Goal: Book appointment/travel/reservation

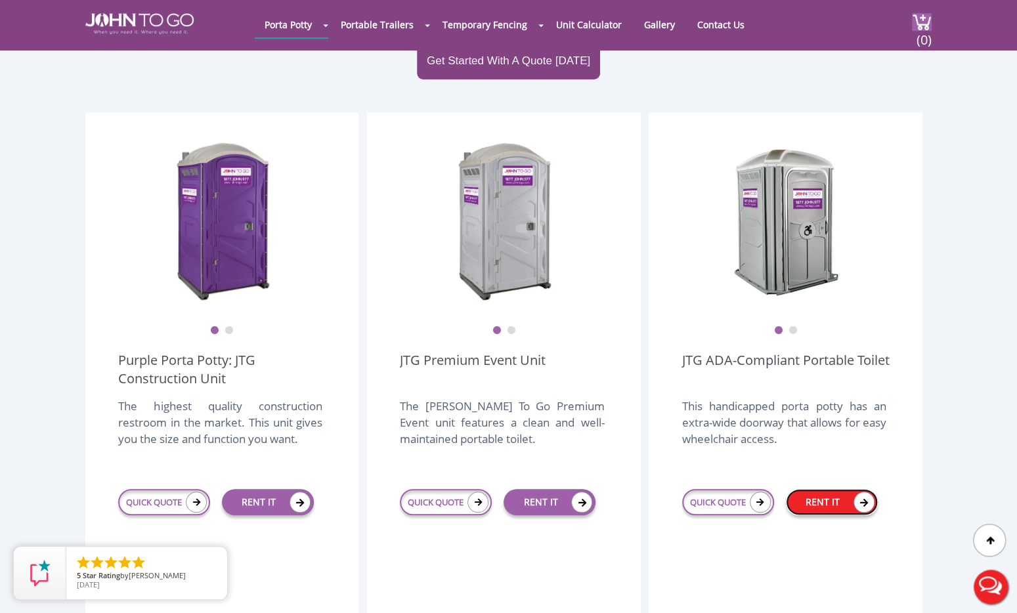
click at [833, 489] on link "RENT IT" at bounding box center [832, 502] width 92 height 26
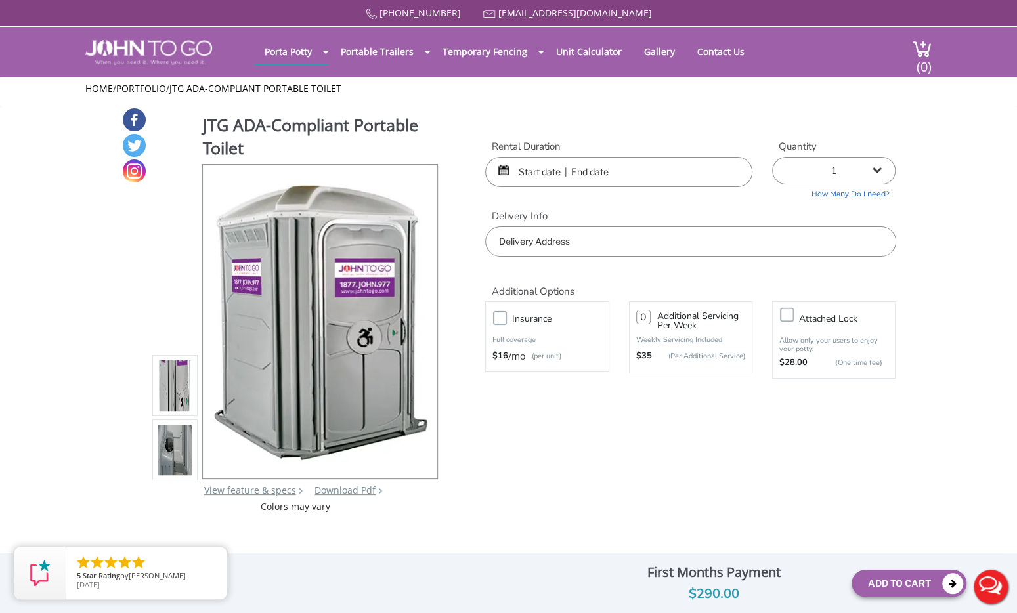
click at [685, 184] on input "text" at bounding box center [618, 172] width 267 height 30
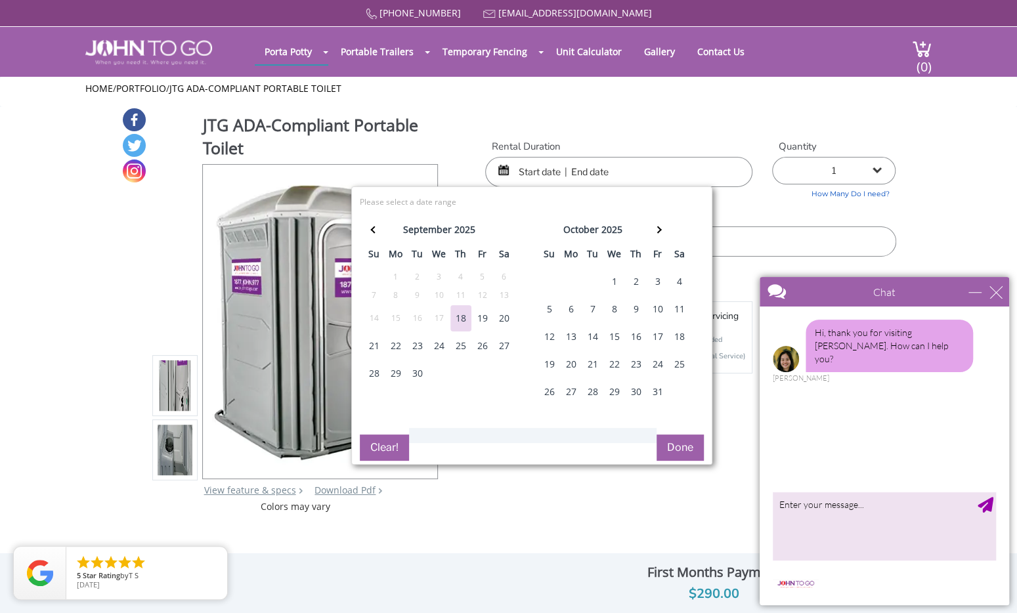
click at [635, 303] on div "9" at bounding box center [636, 309] width 21 height 26
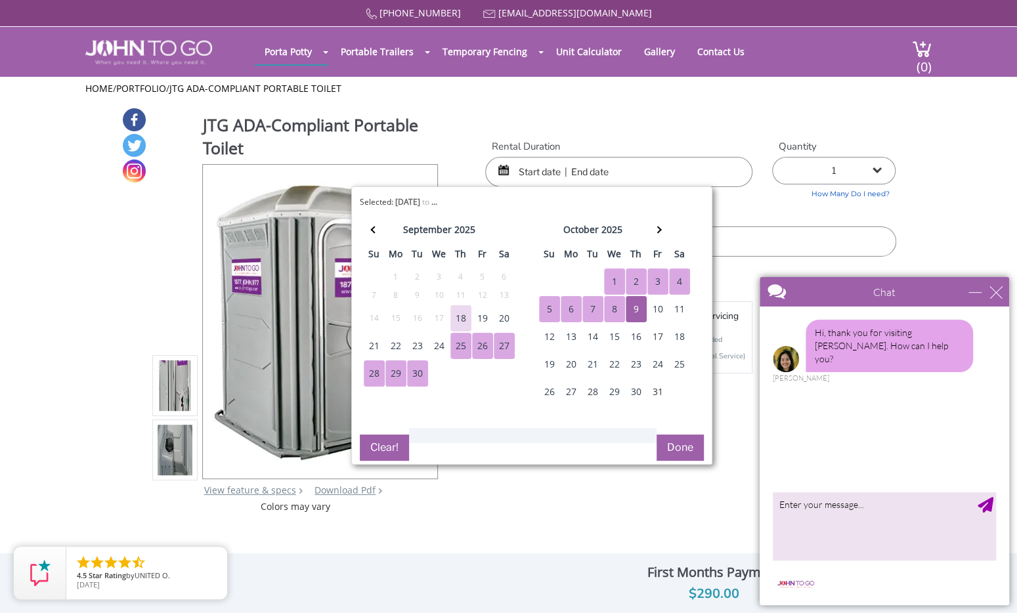
click at [455, 339] on div "25" at bounding box center [460, 346] width 21 height 26
type input "[DATE] to [DATE]"
click at [689, 446] on button "Done" at bounding box center [680, 448] width 47 height 26
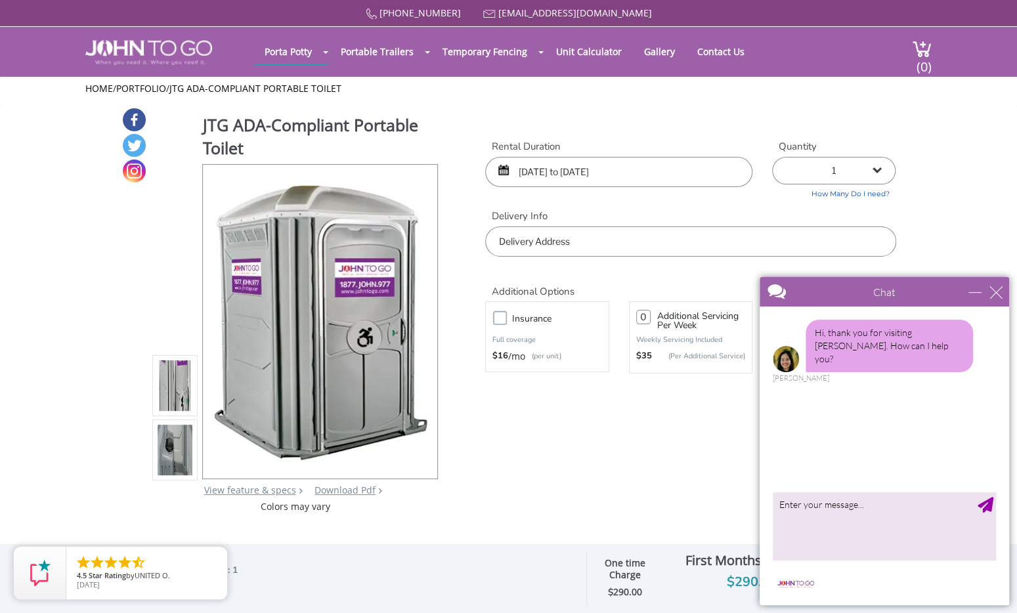
scroll to position [62, 0]
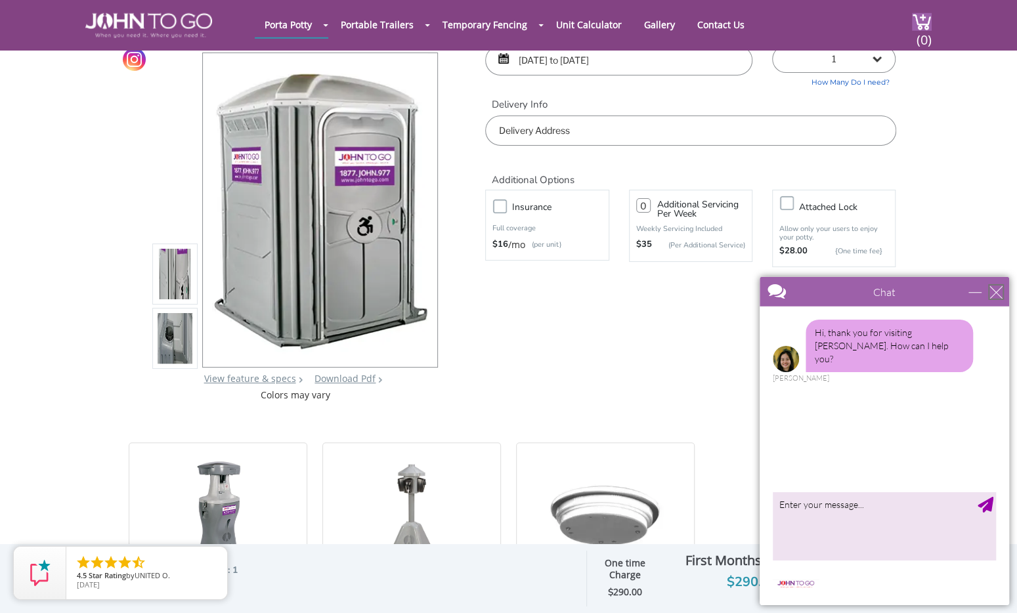
click at [998, 295] on div "close" at bounding box center [995, 291] width 13 height 13
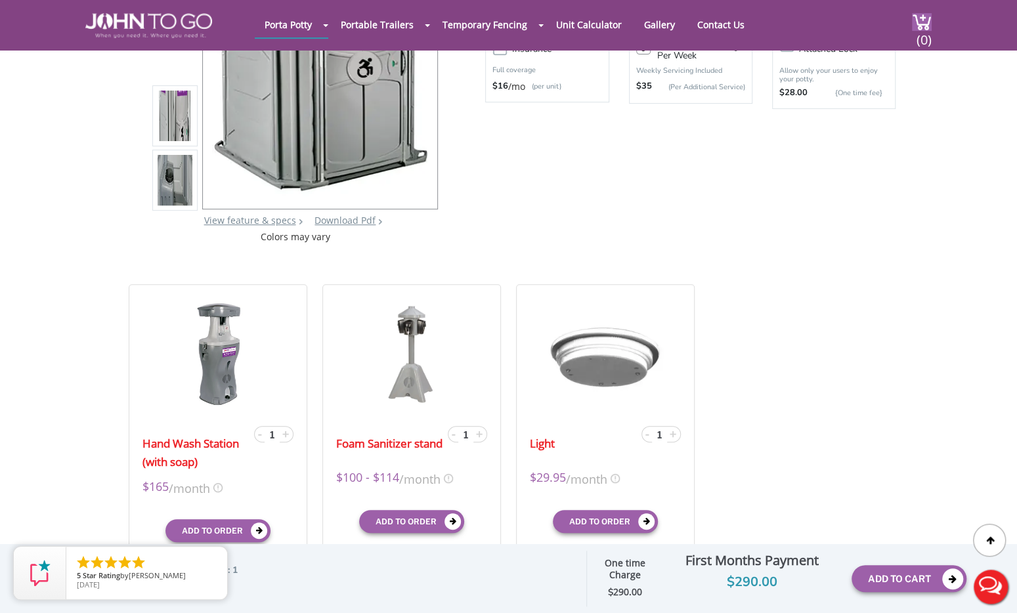
scroll to position [208, 0]
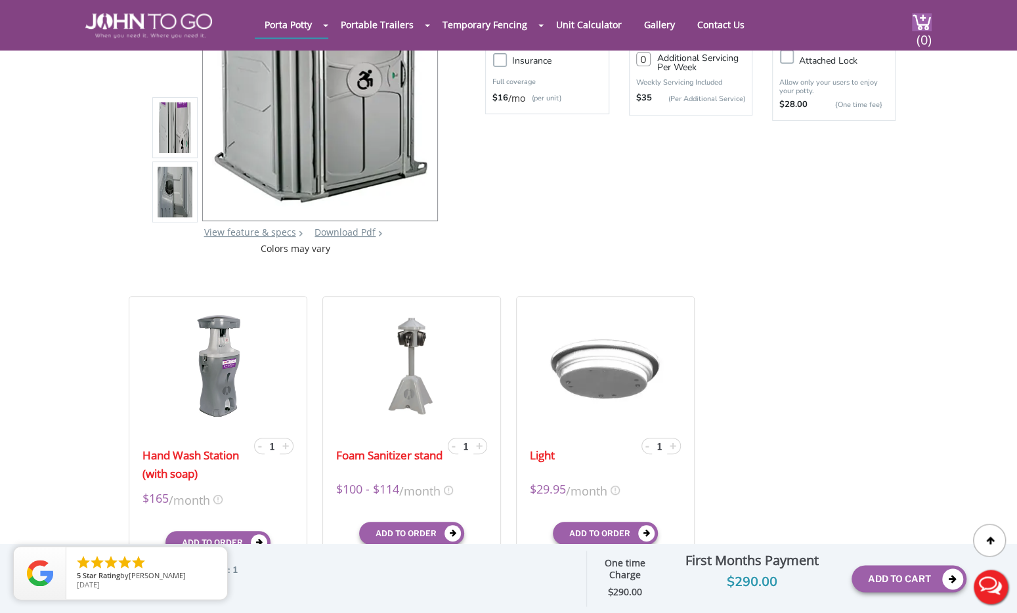
click at [869, 236] on div "JTG ADA-Compliant Portable Toilet View feature & specs Download Pdf Product PDF…" at bounding box center [508, 52] width 775 height 406
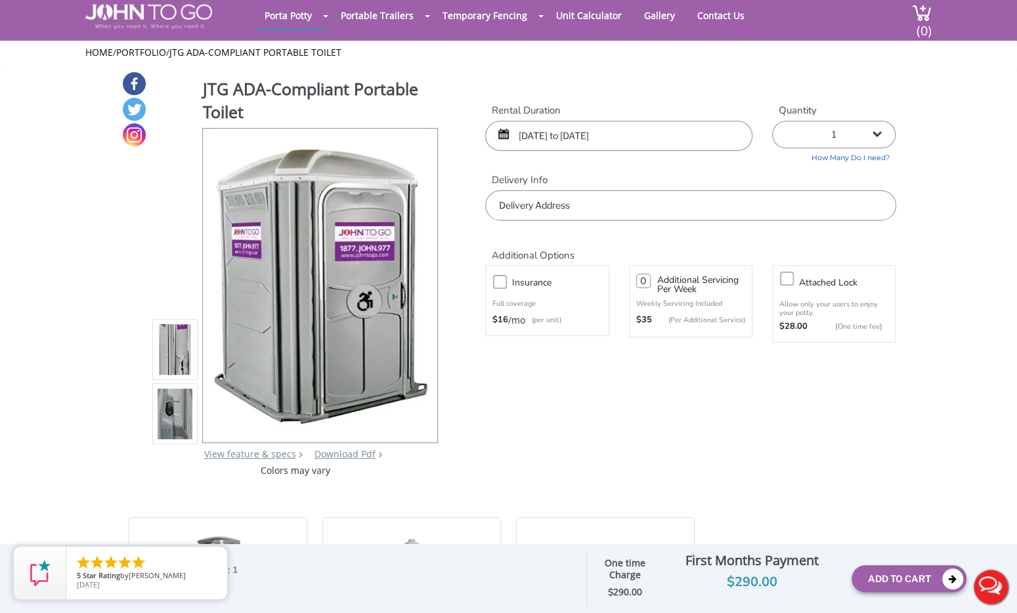
scroll to position [38, 0]
